Goal: Information Seeking & Learning: Learn about a topic

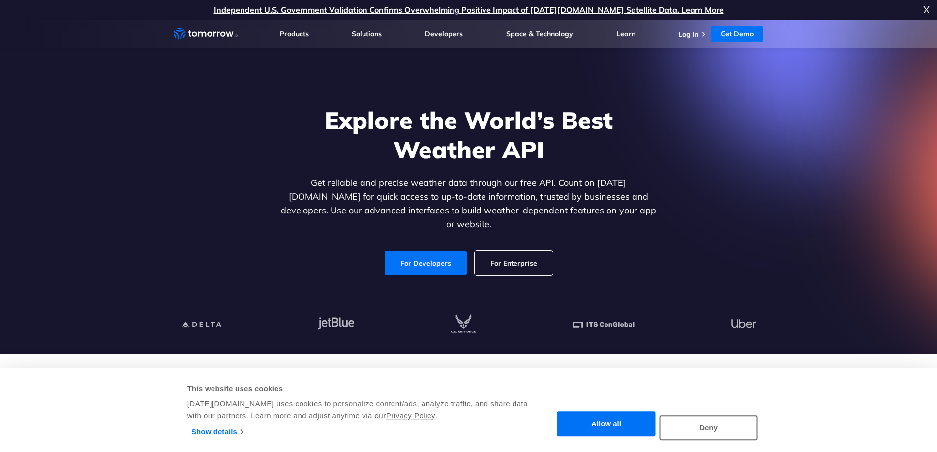
click at [551, 412] on div "Allow all Customize Allow selection Deny" at bounding box center [657, 426] width 212 height 29
click at [577, 421] on button "Allow all" at bounding box center [606, 424] width 98 height 25
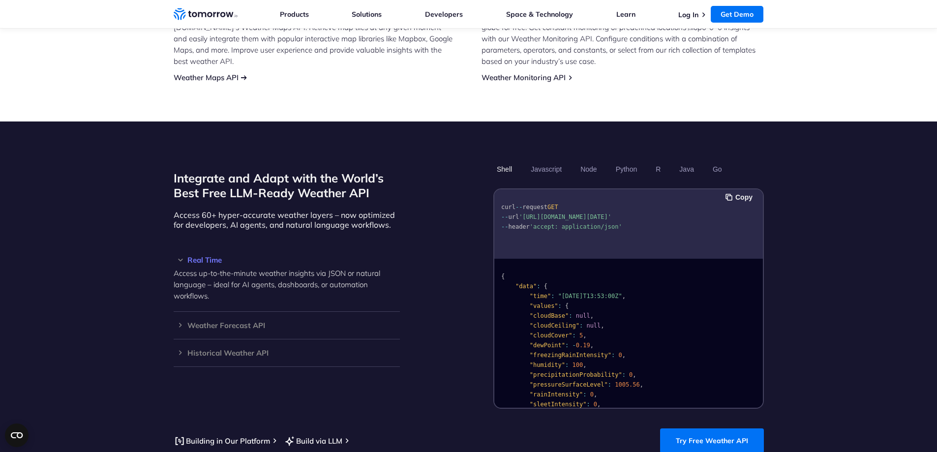
scroll to position [738, 0]
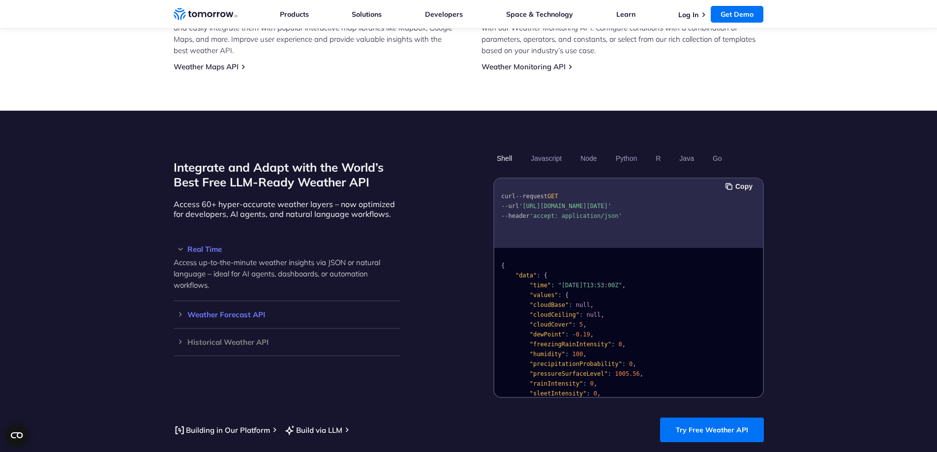
click at [178, 307] on div "Weather Forecast API Access ultra-accurate, hyperlocal data up to 14 days in th…" at bounding box center [287, 315] width 226 height 28
click at [180, 311] on h3 "Weather Forecast API" at bounding box center [287, 314] width 226 height 7
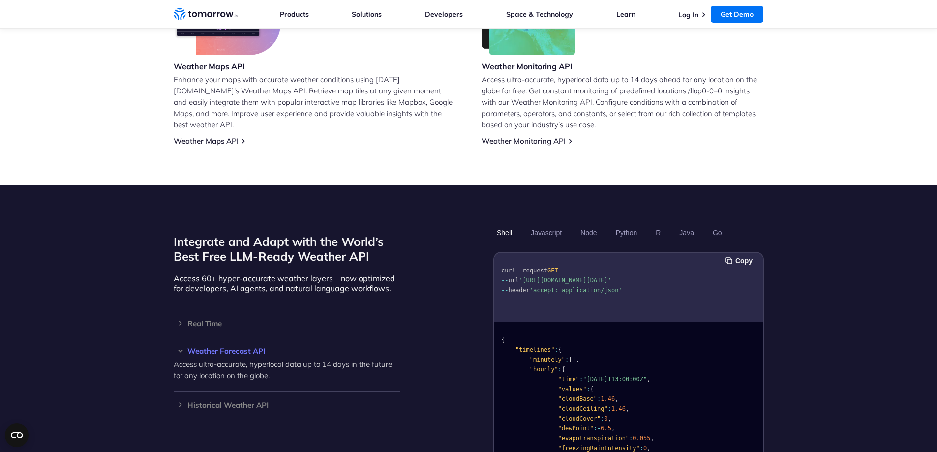
scroll to position [787, 0]
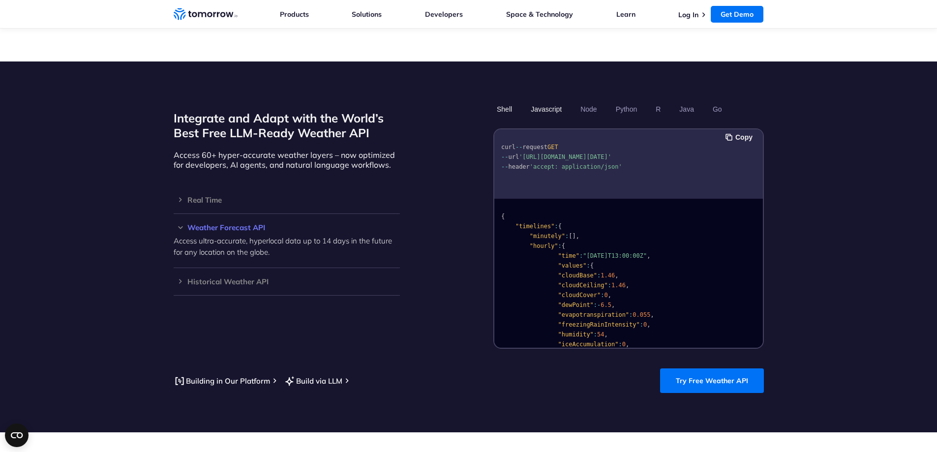
click at [543, 101] on button "Javascript" at bounding box center [546, 109] width 38 height 17
click at [591, 102] on button "Node" at bounding box center [588, 109] width 23 height 17
click at [636, 104] on button "Python" at bounding box center [626, 109] width 29 height 17
click at [508, 101] on button "Shell" at bounding box center [504, 109] width 22 height 17
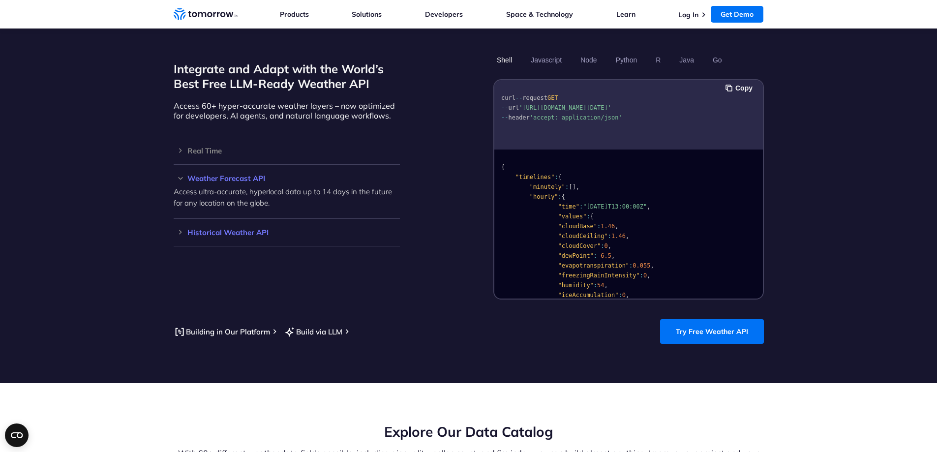
click at [180, 229] on h3 "Historical Weather API" at bounding box center [287, 232] width 226 height 7
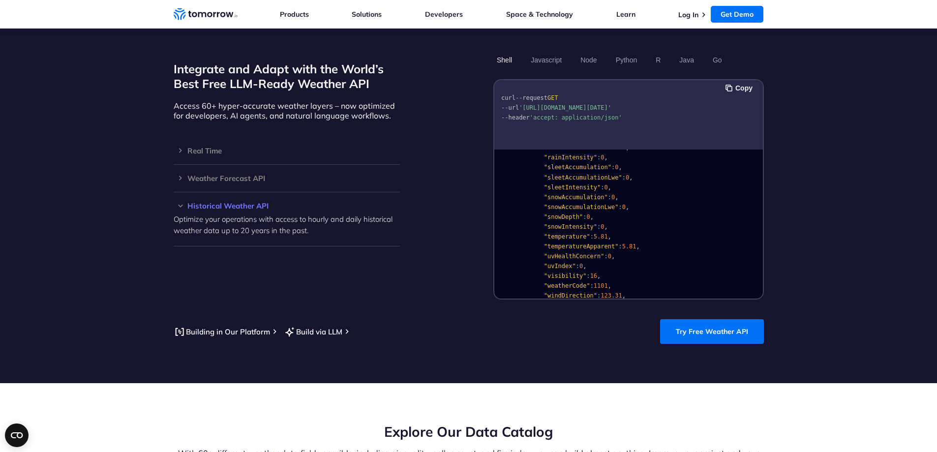
scroll to position [246, 0]
click at [179, 175] on h3 "Weather Forecast API" at bounding box center [287, 178] width 226 height 7
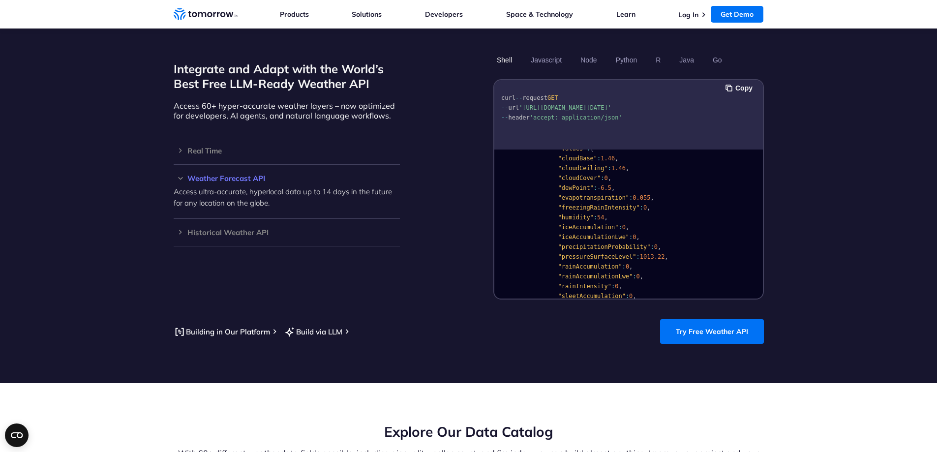
scroll to position [49, 0]
click at [179, 143] on div "Real Time Access up-to-the-minute weather insights via JSON or natural language…" at bounding box center [287, 151] width 226 height 28
click at [182, 147] on h3 "Real Time" at bounding box center [287, 150] width 226 height 7
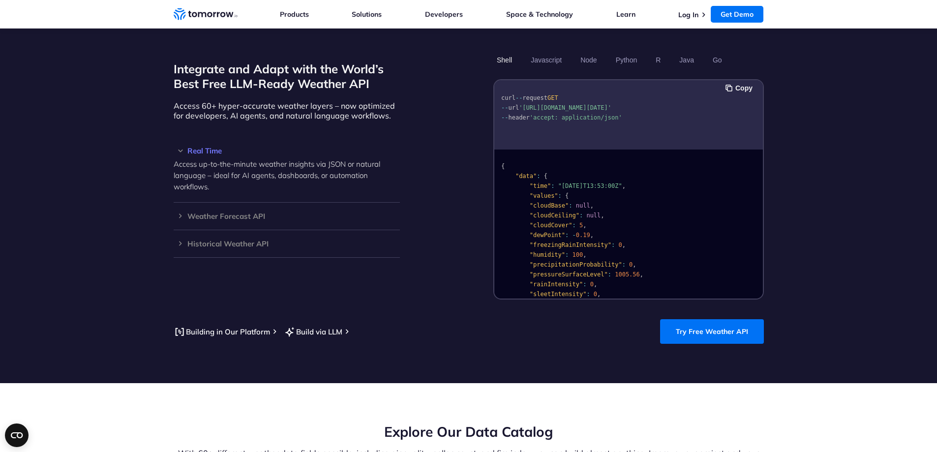
scroll to position [0, 0]
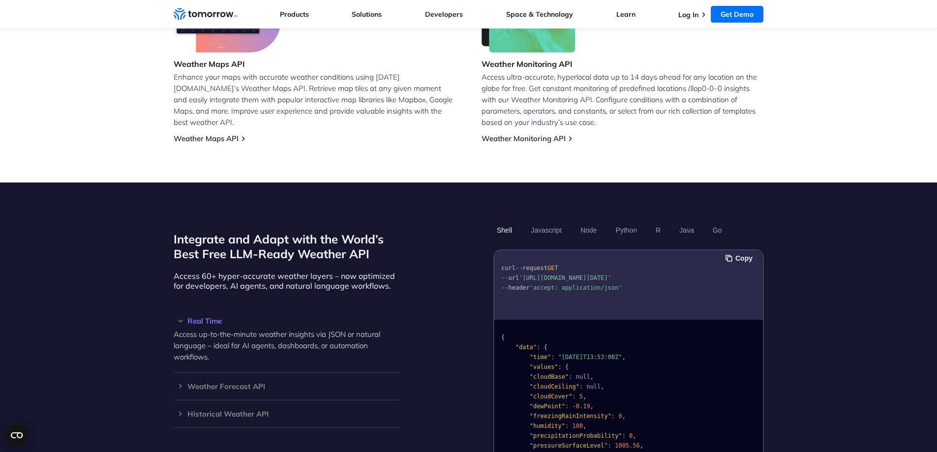
scroll to position [689, 0]
